Goal: Information Seeking & Learning: Learn about a topic

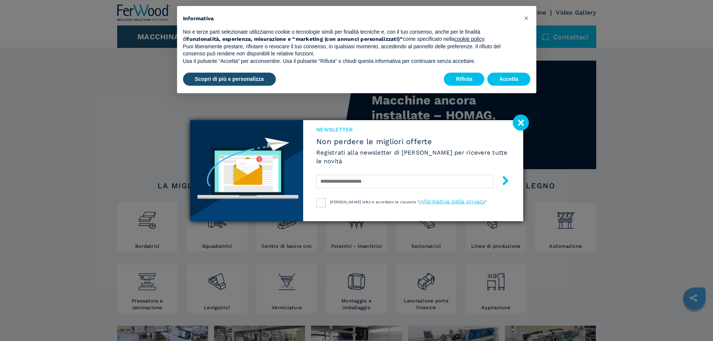
click at [527, 126] on image at bounding box center [521, 122] width 16 height 16
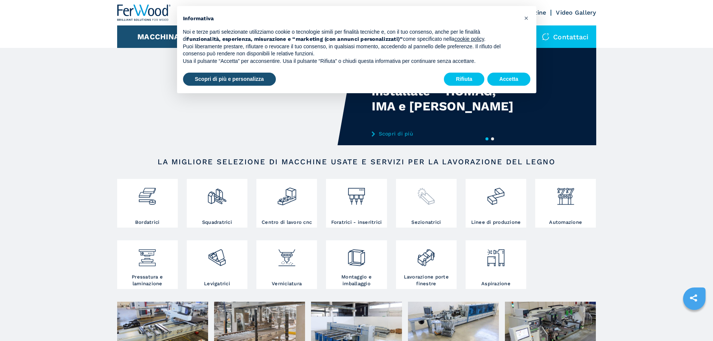
scroll to position [37, 0]
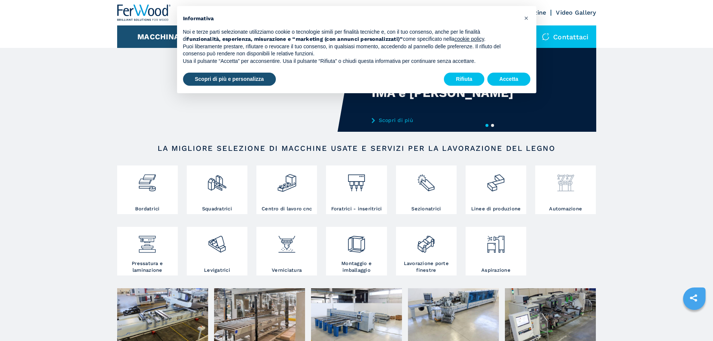
click at [563, 197] on div at bounding box center [565, 186] width 57 height 38
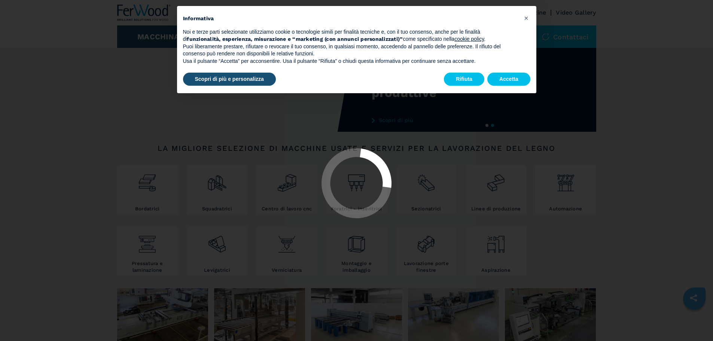
select select "**********"
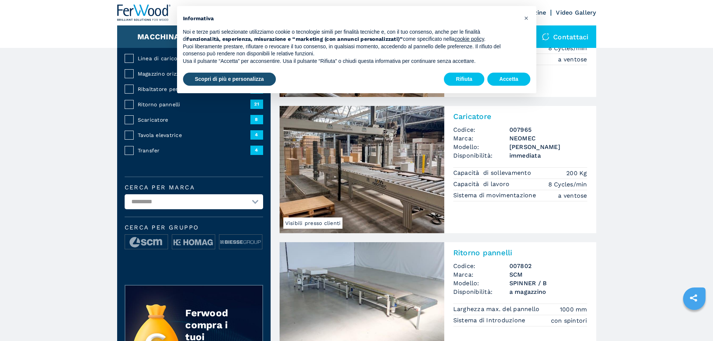
scroll to position [225, 0]
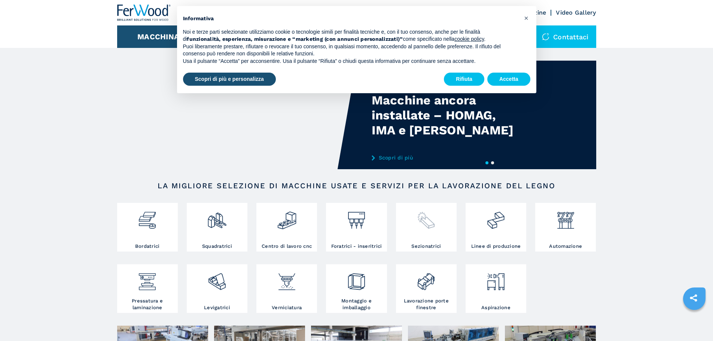
click at [432, 225] on img at bounding box center [426, 217] width 20 height 25
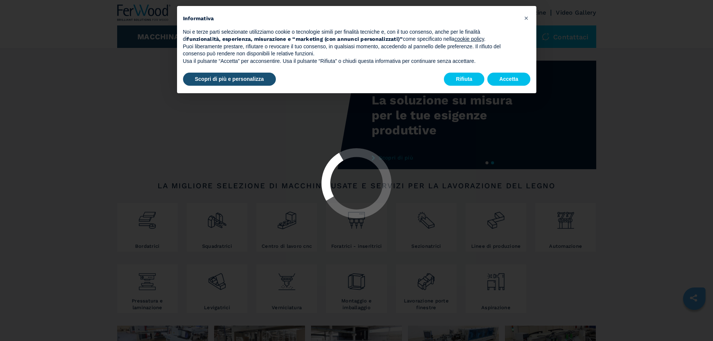
select select "**********"
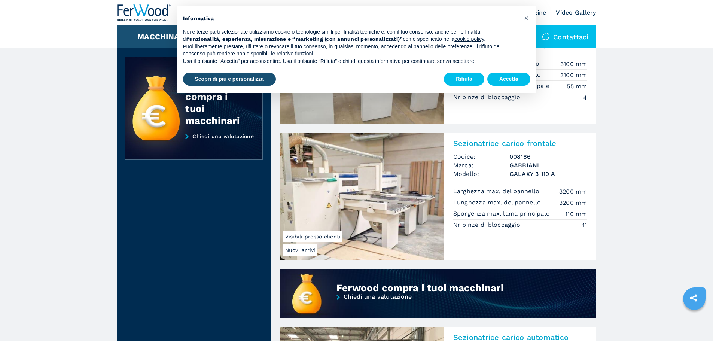
scroll to position [374, 0]
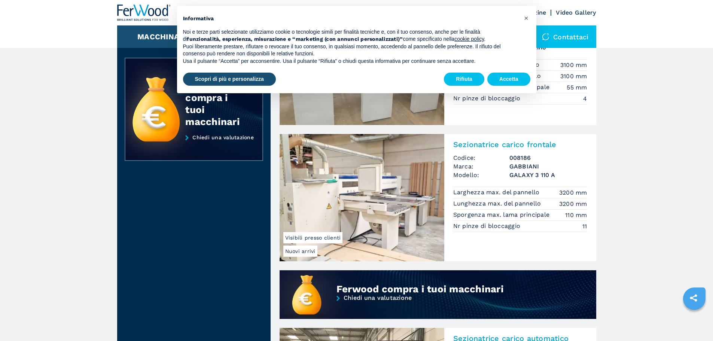
click at [411, 193] on img at bounding box center [362, 197] width 165 height 127
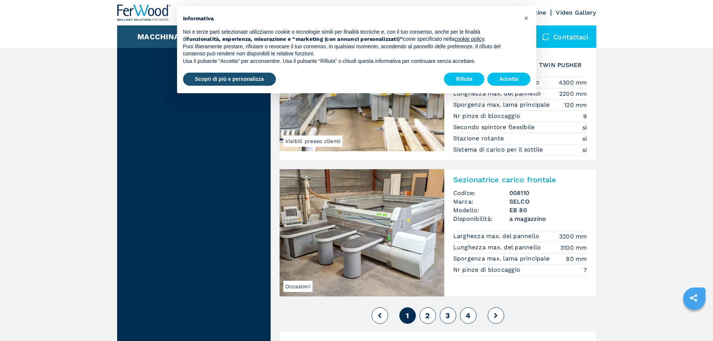
scroll to position [1572, 0]
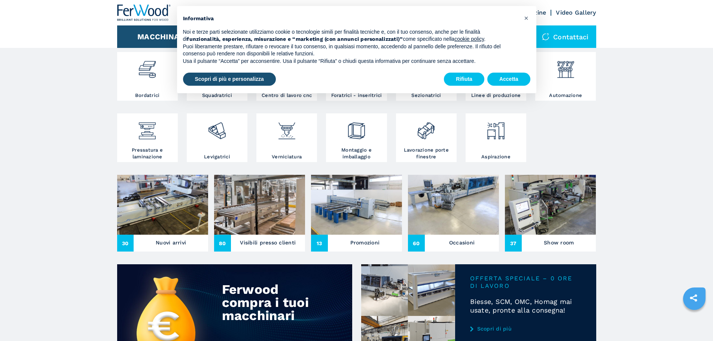
scroll to position [150, 0]
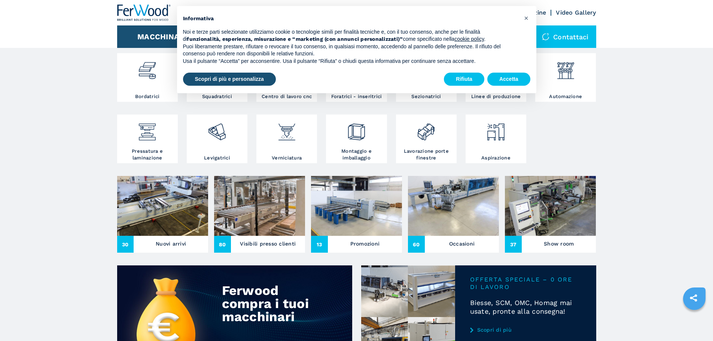
click at [456, 232] on img at bounding box center [453, 206] width 91 height 60
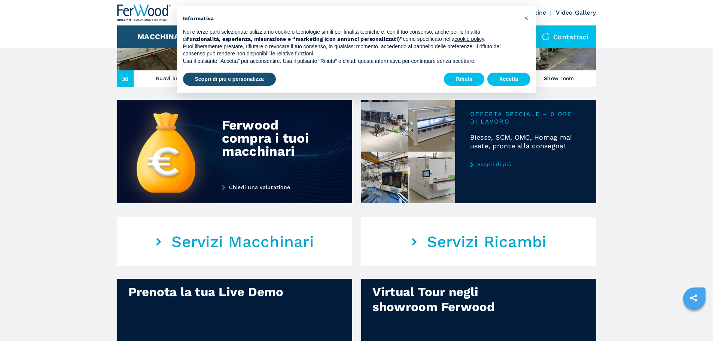
scroll to position [402, 0]
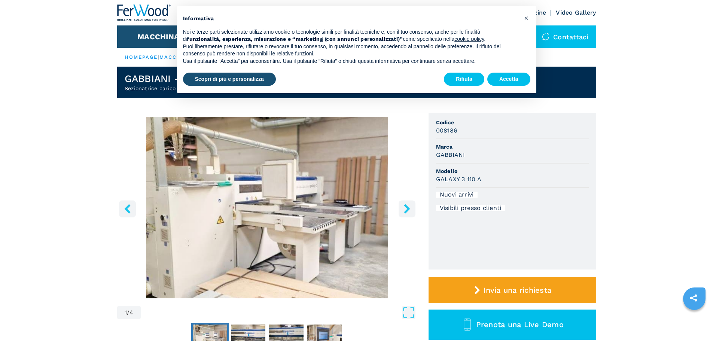
click at [406, 205] on icon "right-button" at bounding box center [407, 208] width 6 height 9
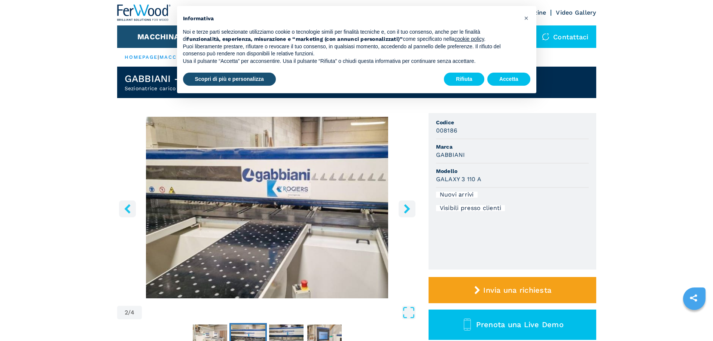
click at [406, 205] on icon "right-button" at bounding box center [407, 208] width 6 height 9
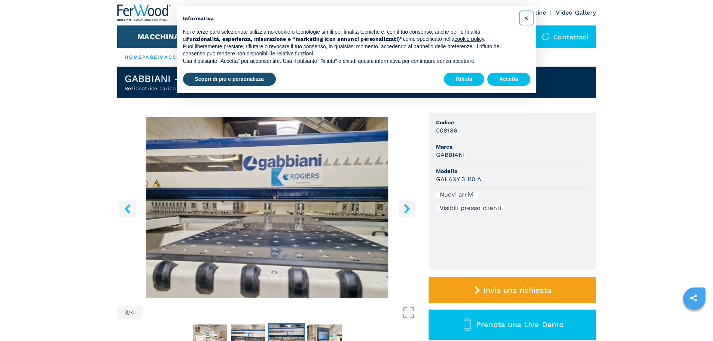
click at [528, 20] on span "×" at bounding box center [526, 17] width 4 height 9
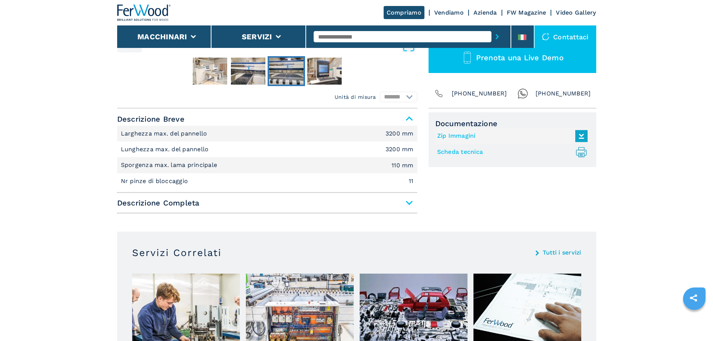
scroll to position [337, 0]
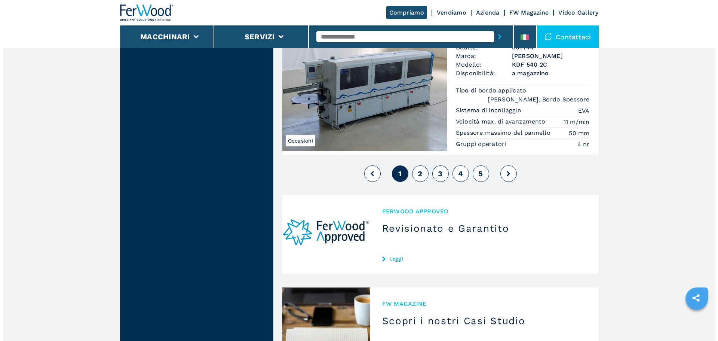
scroll to position [1983, 0]
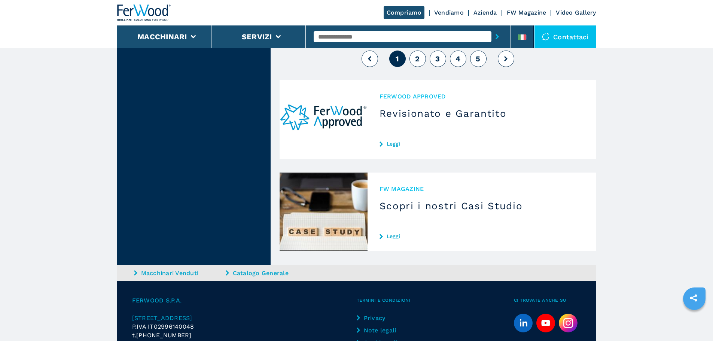
click at [416, 54] on span "2" at bounding box center [417, 58] width 4 height 9
click at [181, 36] on button "Macchinari" at bounding box center [162, 36] width 50 height 9
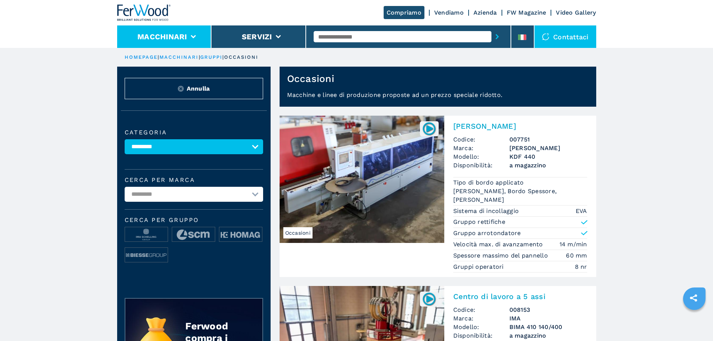
click at [160, 41] on li "Macchinari" at bounding box center [164, 36] width 95 height 22
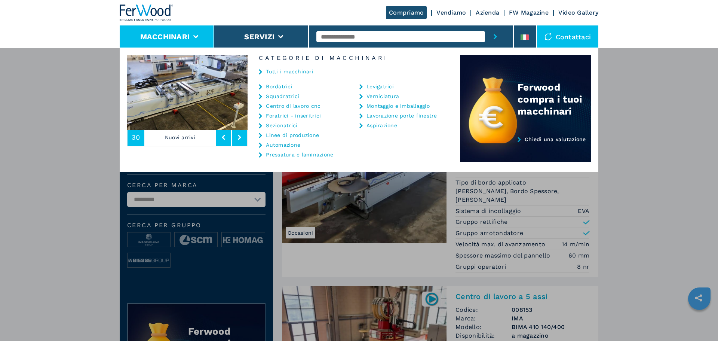
click at [291, 137] on link "Linee di produzione" at bounding box center [292, 134] width 53 height 5
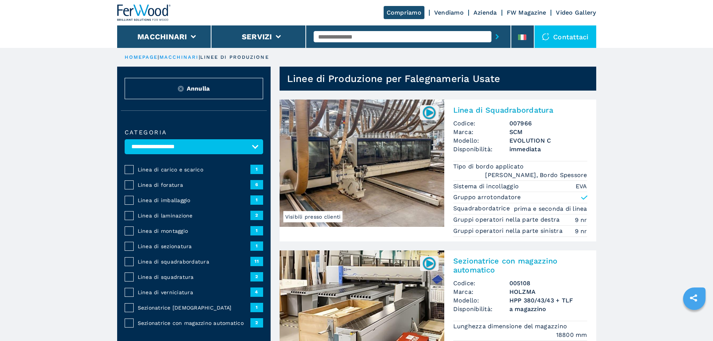
click at [425, 113] on img at bounding box center [429, 112] width 15 height 15
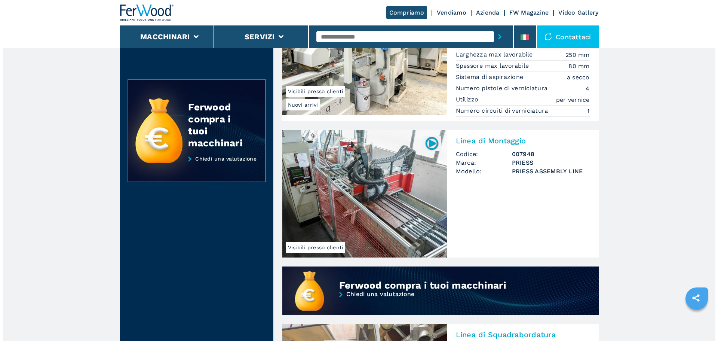
scroll to position [337, 0]
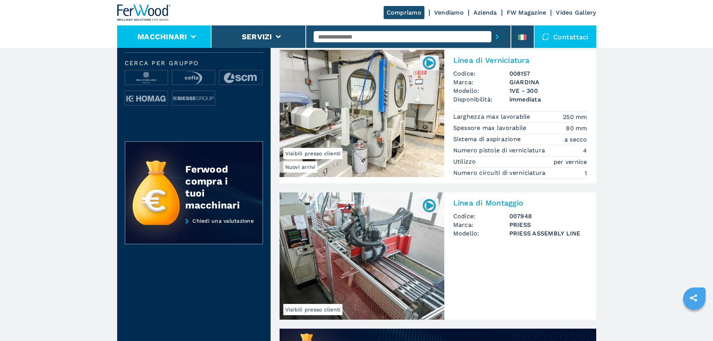
click at [178, 35] on button "Macchinari" at bounding box center [162, 36] width 50 height 9
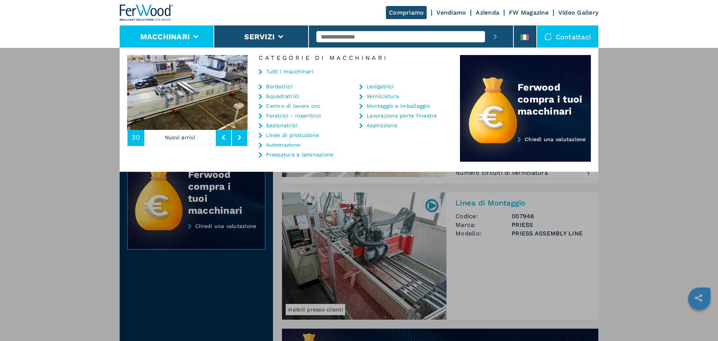
click at [290, 98] on link "Squadratrici" at bounding box center [282, 96] width 33 height 5
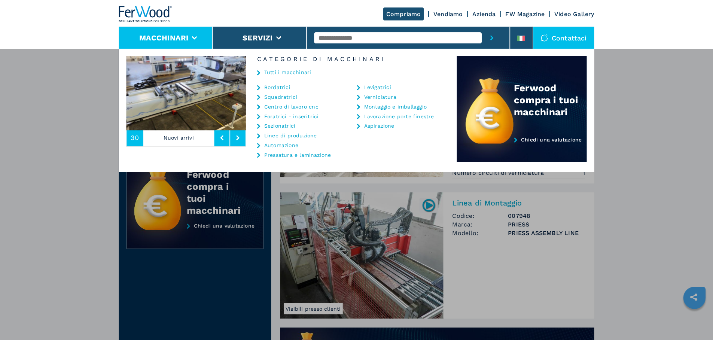
scroll to position [0, 0]
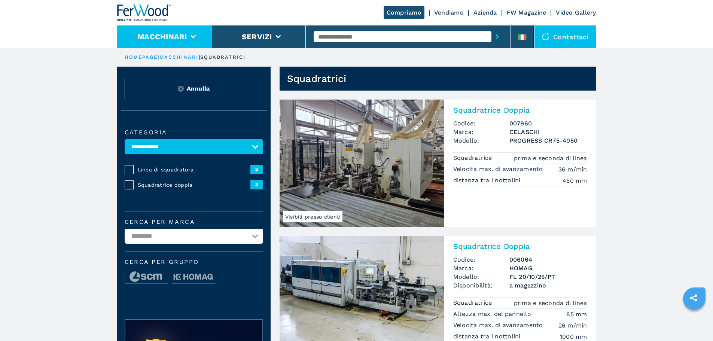
drag, startPoint x: 138, startPoint y: 37, endPoint x: 143, endPoint y: 38, distance: 4.9
click at [138, 37] on button "Macchinari" at bounding box center [162, 36] width 50 height 9
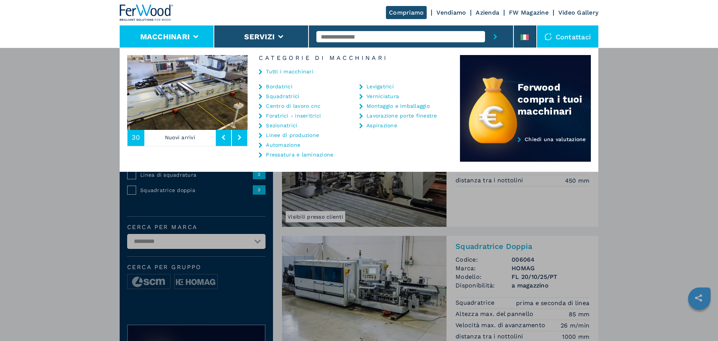
click at [307, 110] on li "Centro di lavoro cnc" at bounding box center [300, 108] width 82 height 10
click at [308, 109] on li "Centro di lavoro cnc" at bounding box center [300, 108] width 82 height 10
click at [306, 106] on link "Centro di lavoro cnc" at bounding box center [293, 105] width 55 height 5
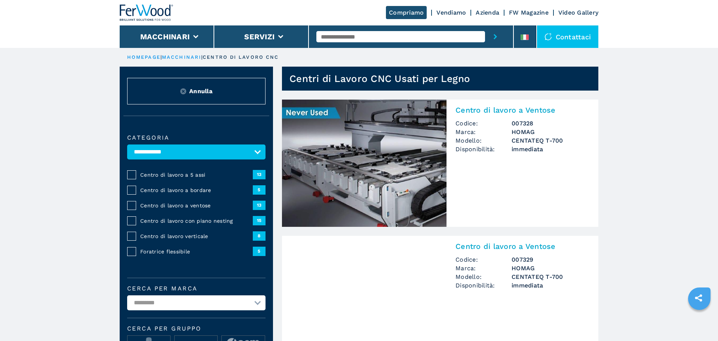
select select "**********"
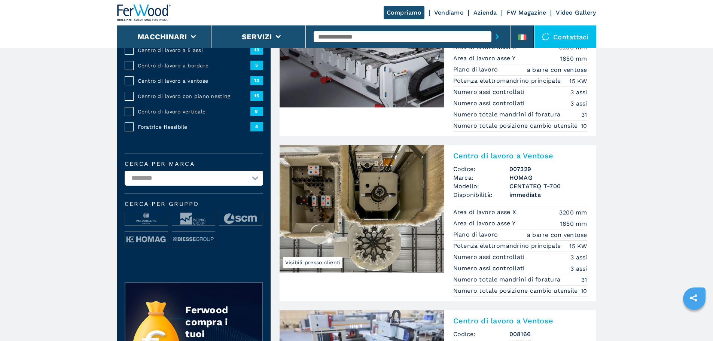
scroll to position [112, 0]
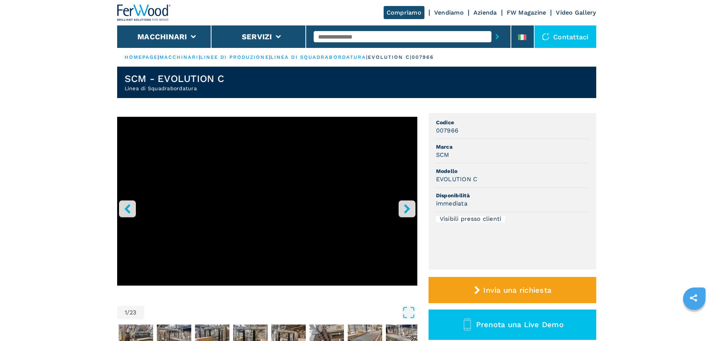
scroll to position [75, 0]
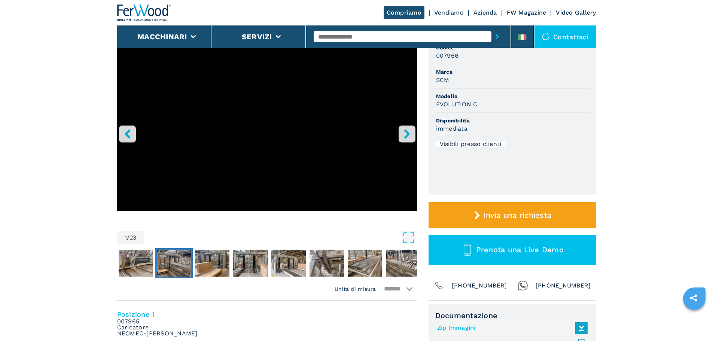
click at [167, 263] on img "Go to Slide 3" at bounding box center [174, 263] width 34 height 27
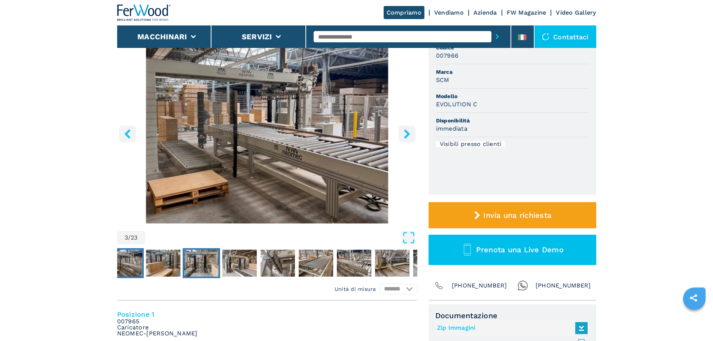
click at [209, 269] on img "Go to Slide 5" at bounding box center [201, 263] width 34 height 27
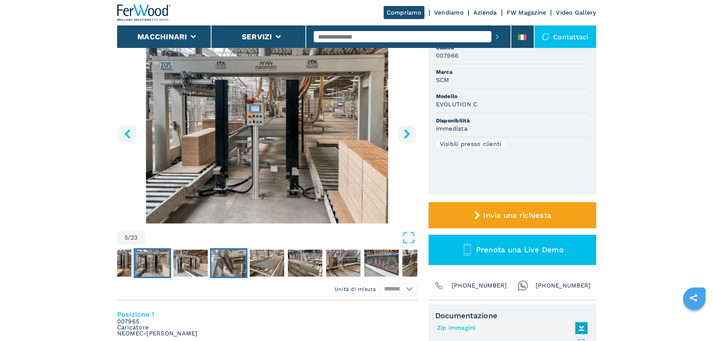
click at [225, 269] on img "Go to Slide 7" at bounding box center [228, 263] width 34 height 27
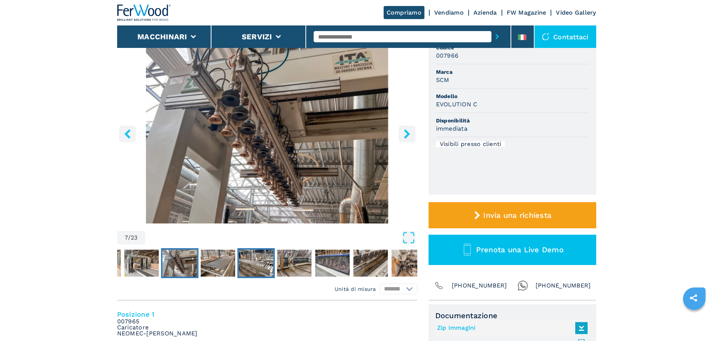
click at [248, 271] on img "Go to Slide 9" at bounding box center [256, 263] width 34 height 27
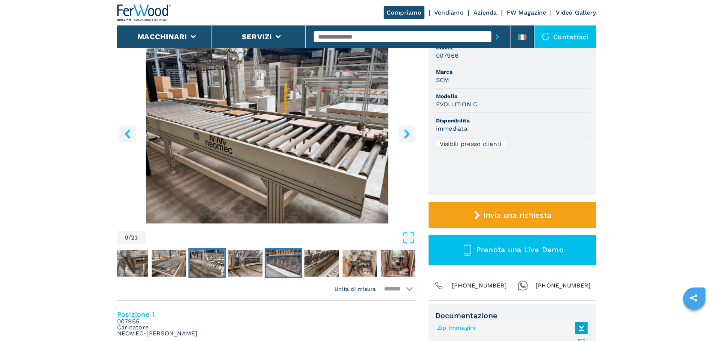
click at [280, 274] on img "Go to Slide 11" at bounding box center [283, 263] width 34 height 27
